Goal: Information Seeking & Learning: Learn about a topic

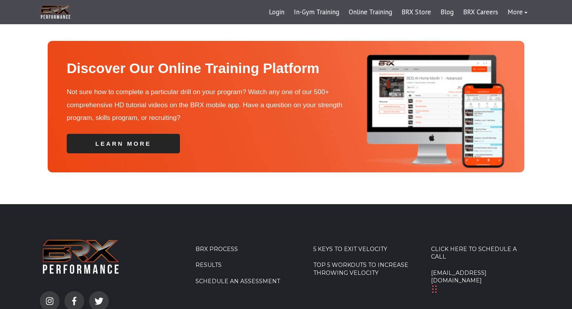
scroll to position [2672, 0]
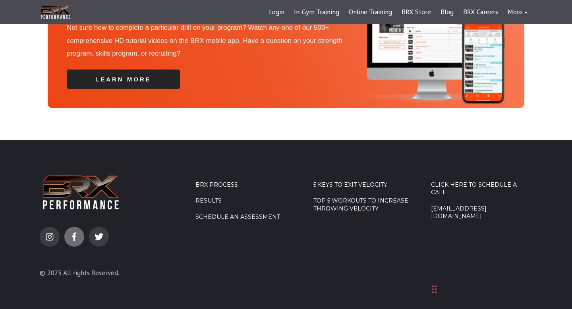
click at [73, 232] on icon at bounding box center [74, 236] width 4 height 8
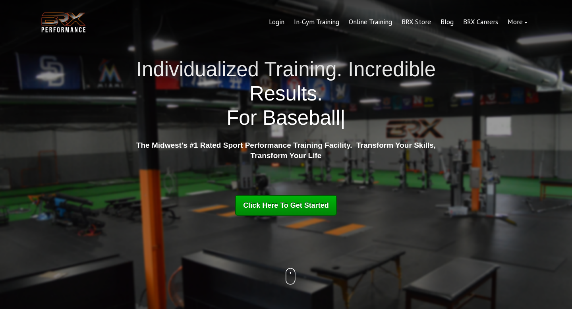
scroll to position [2275, 0]
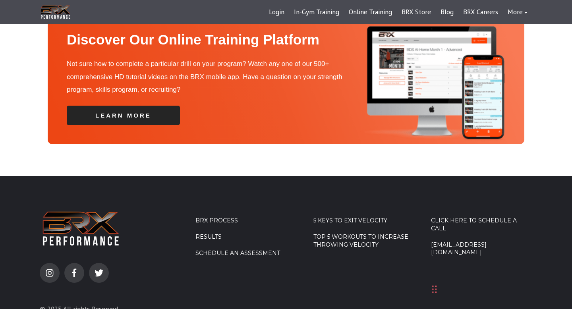
click at [221, 217] on link "BRX Process" at bounding box center [245, 221] width 101 height 8
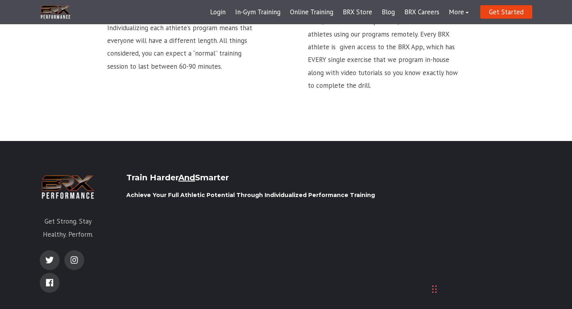
scroll to position [1135, 0]
